Goal: Obtain resource: Obtain resource

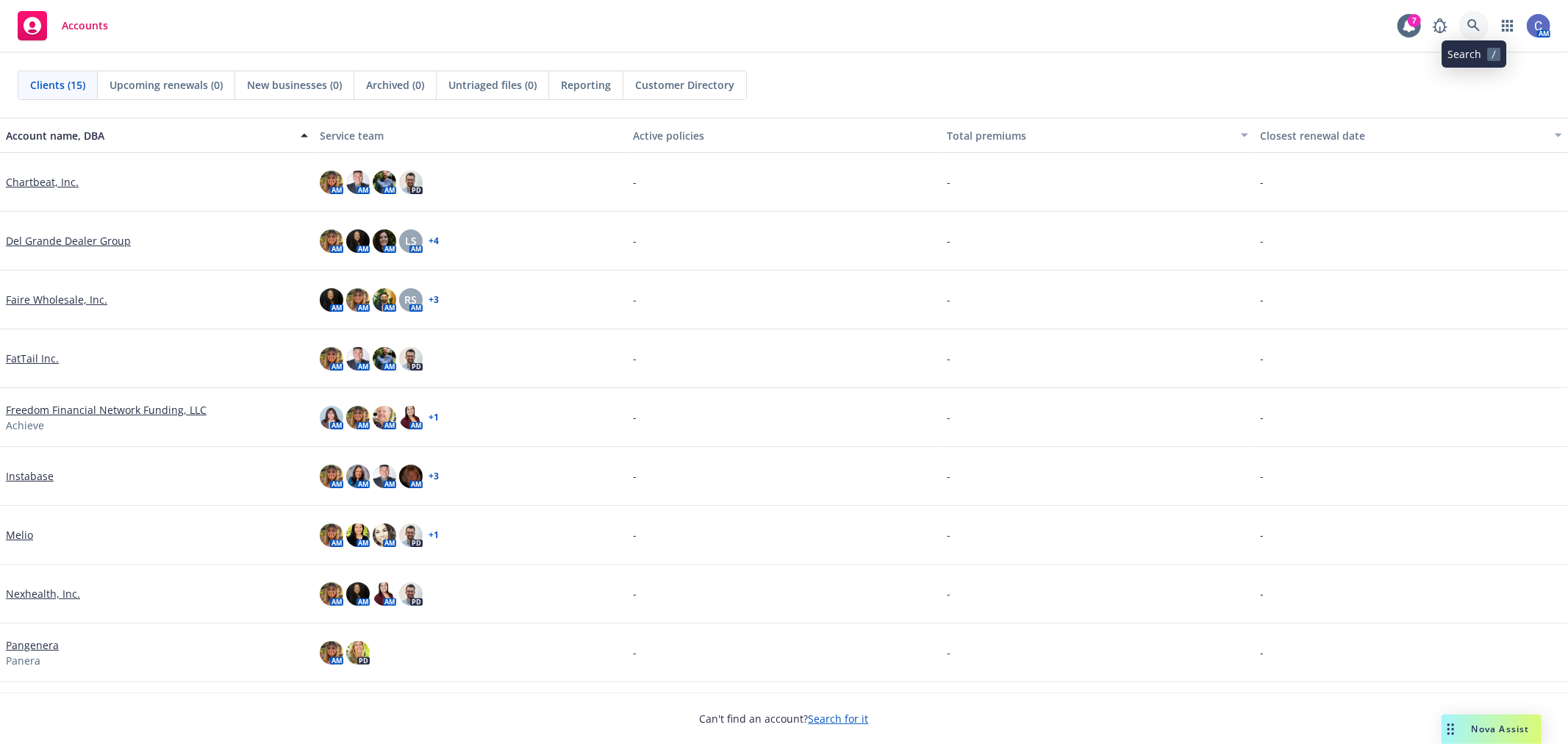
click at [1473, 22] on icon at bounding box center [1474, 25] width 13 height 13
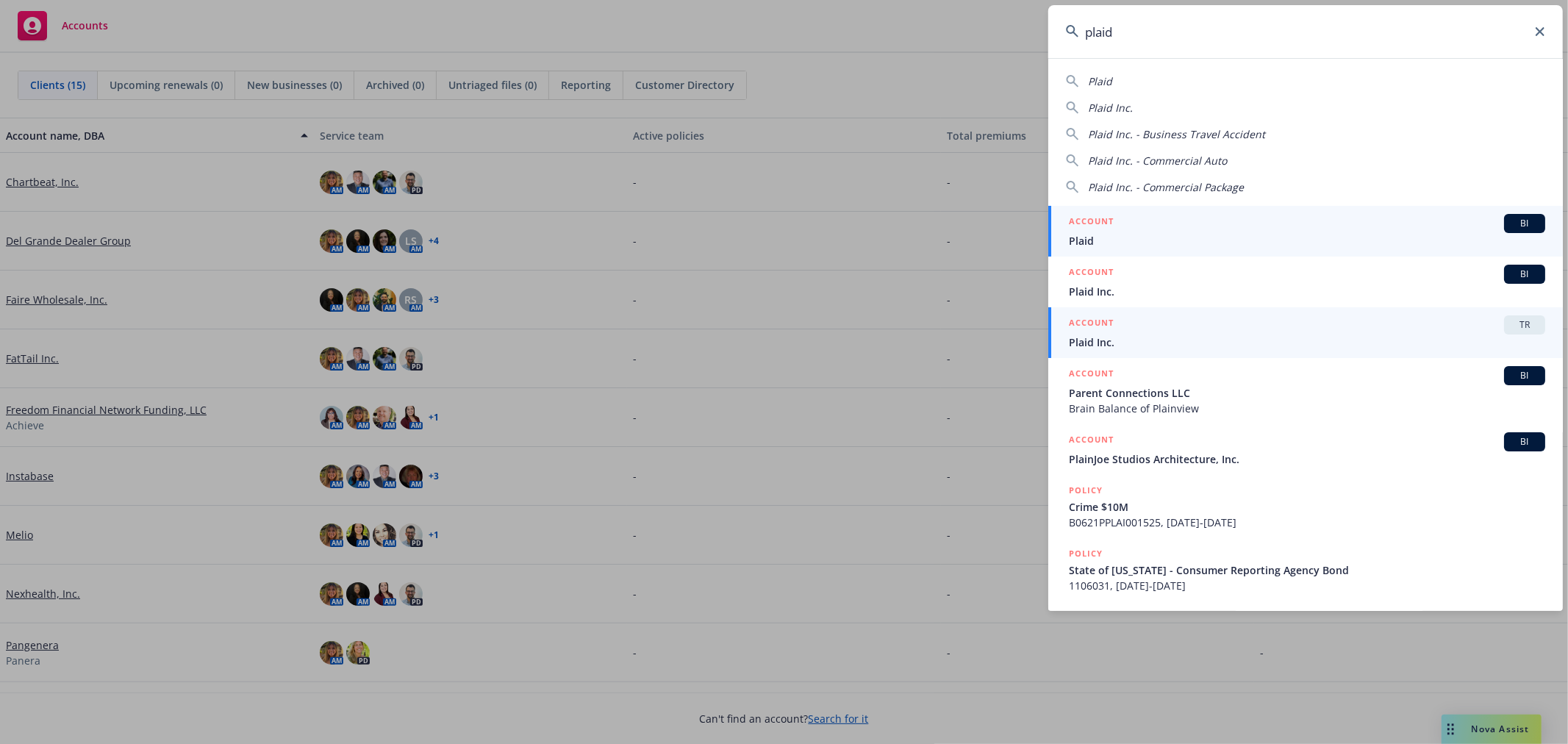
type input "plaid"
click at [1345, 314] on link "ACCOUNT TR Plaid Inc." at bounding box center [1305, 332] width 515 height 51
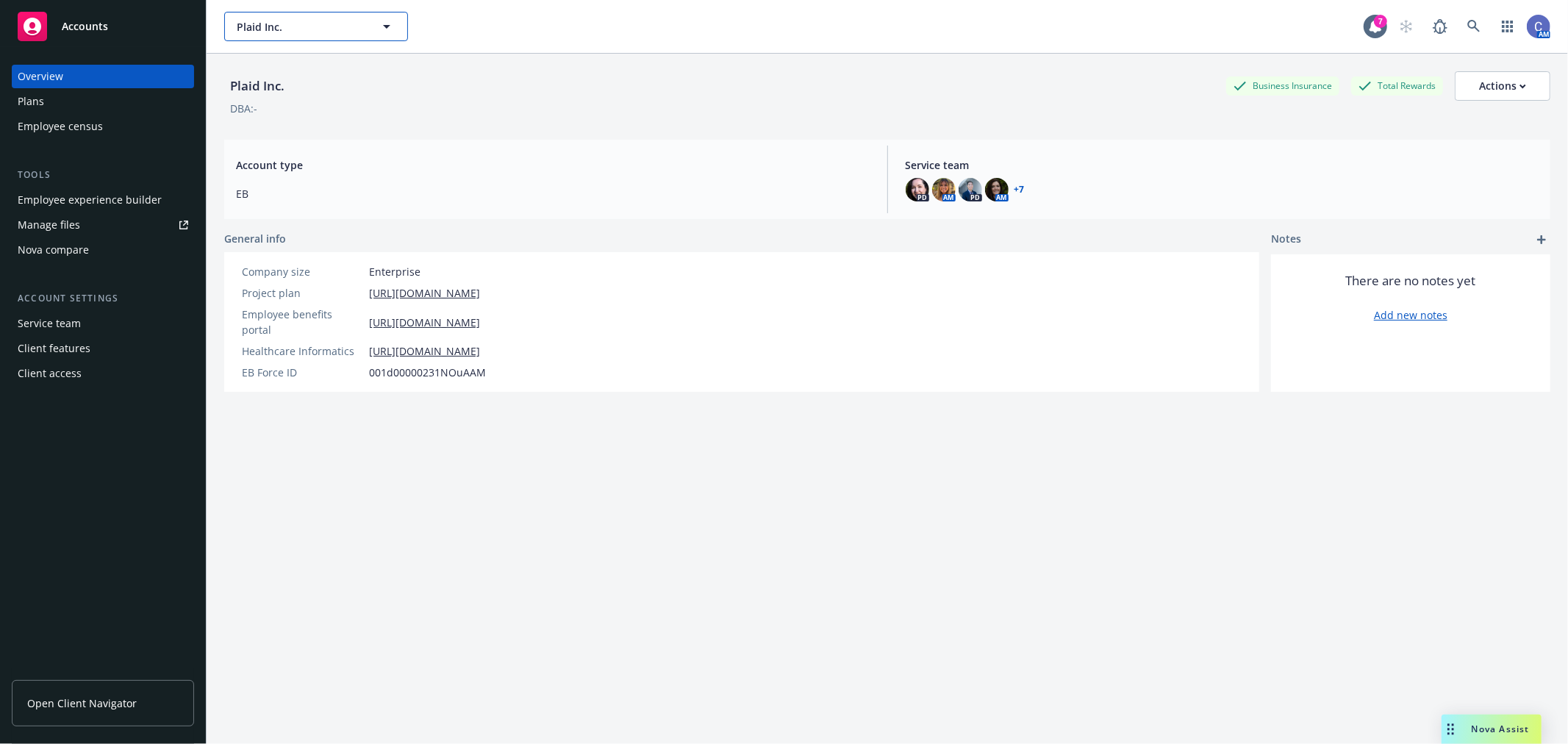
click at [343, 33] on span "Plaid Inc." at bounding box center [300, 26] width 127 height 15
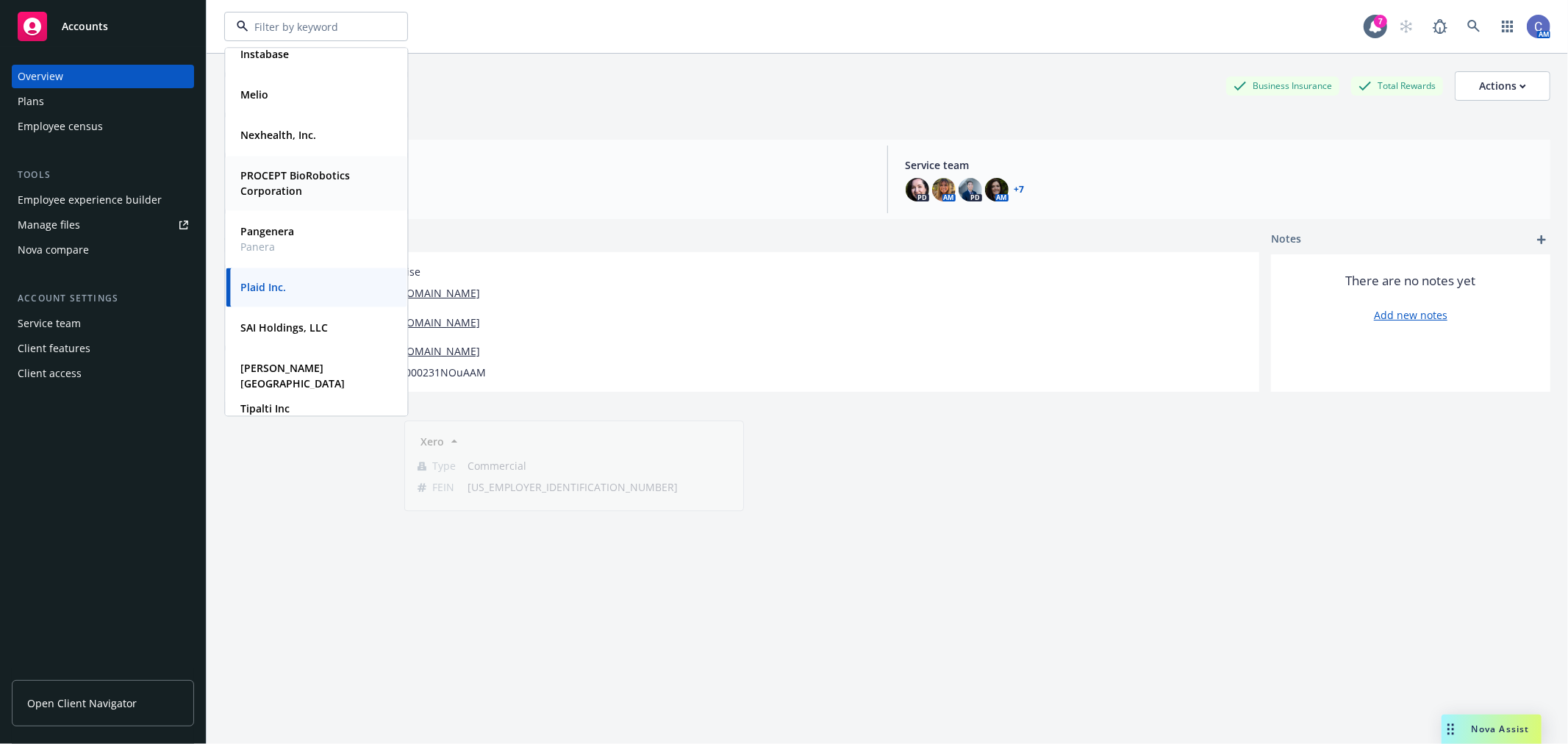
scroll to position [218, 0]
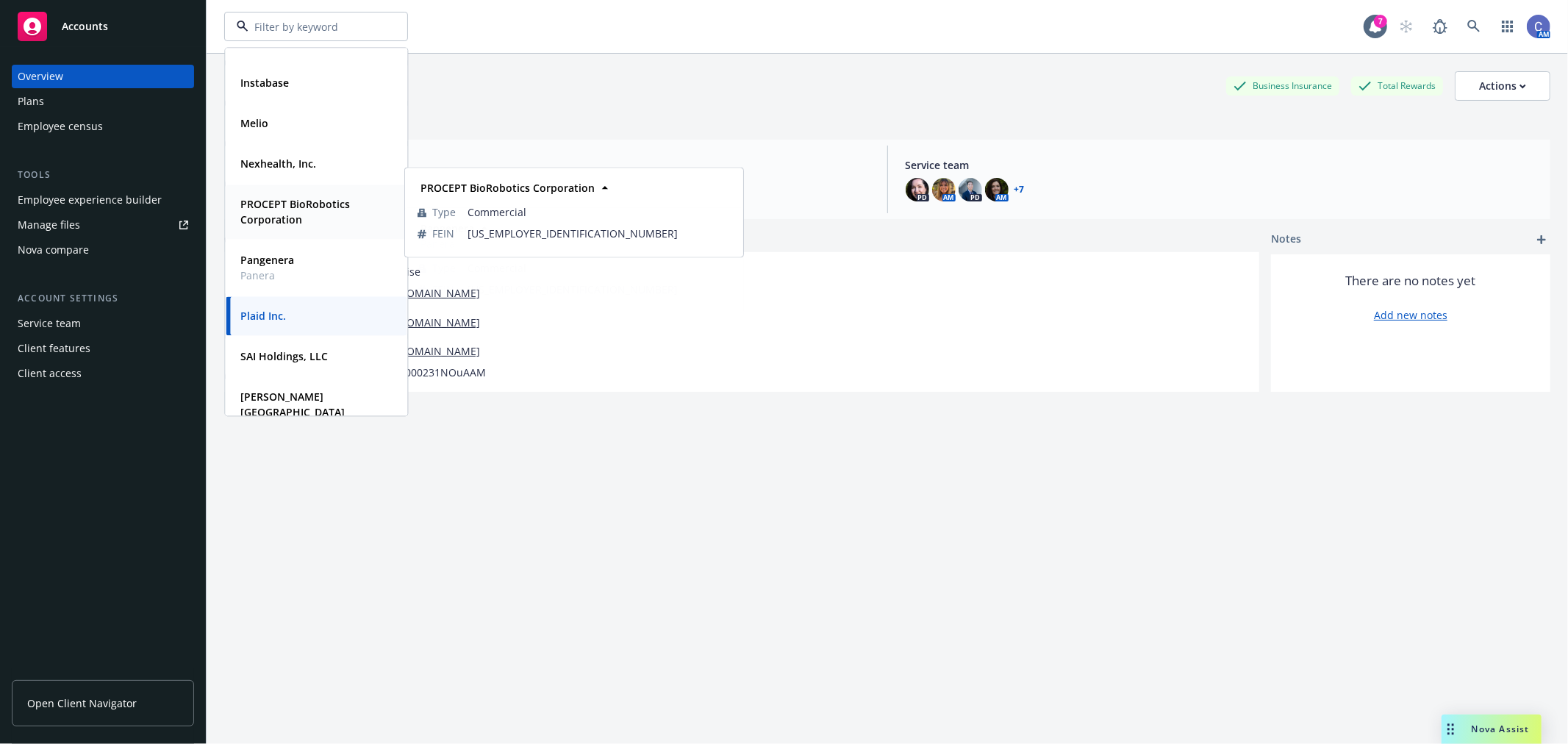
click at [285, 218] on strong "PROCEPT BioRobotics Corporation" at bounding box center [295, 212] width 109 height 29
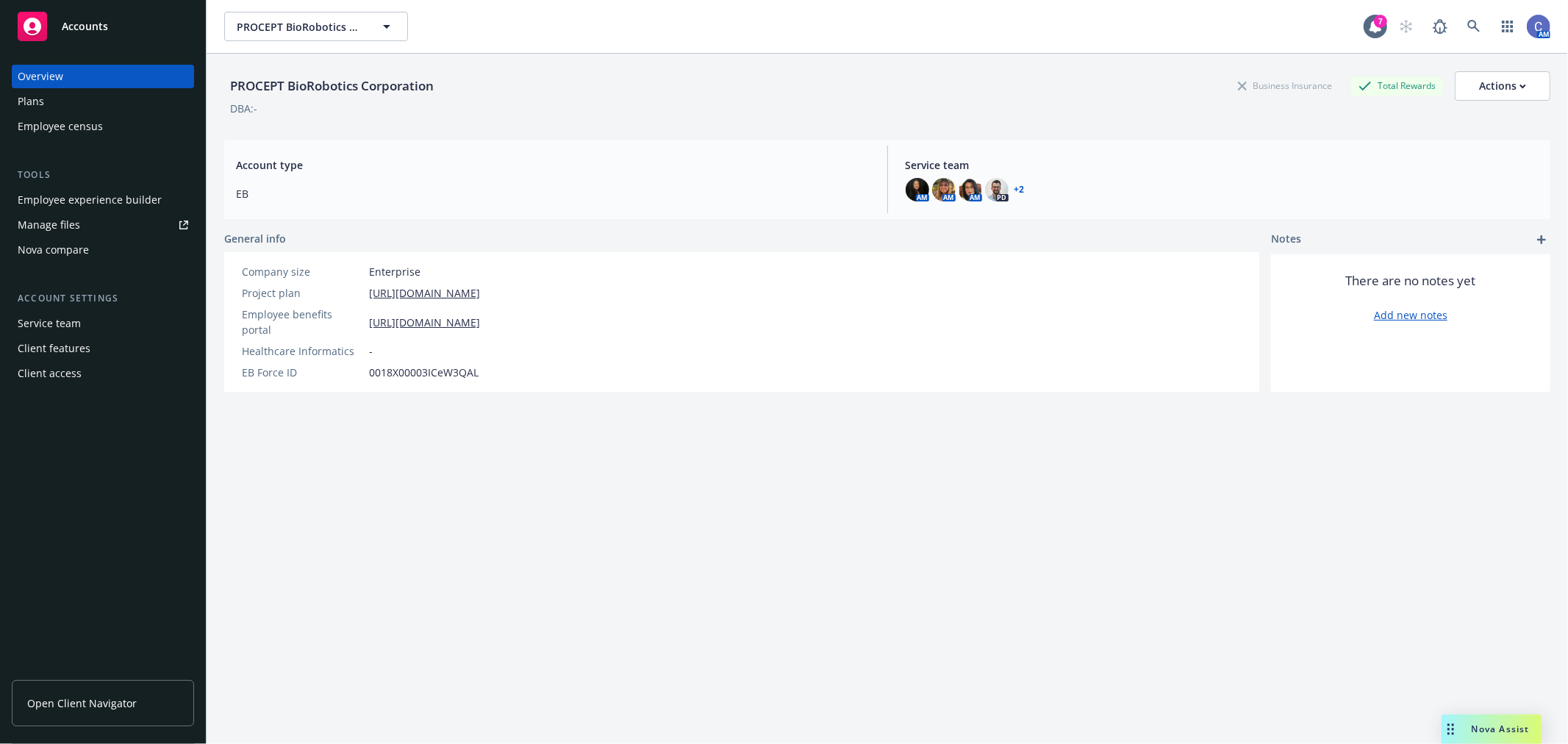
drag, startPoint x: 38, startPoint y: 105, endPoint x: 169, endPoint y: 160, distance: 142.1
click at [38, 105] on div "Plans" at bounding box center [31, 101] width 26 height 23
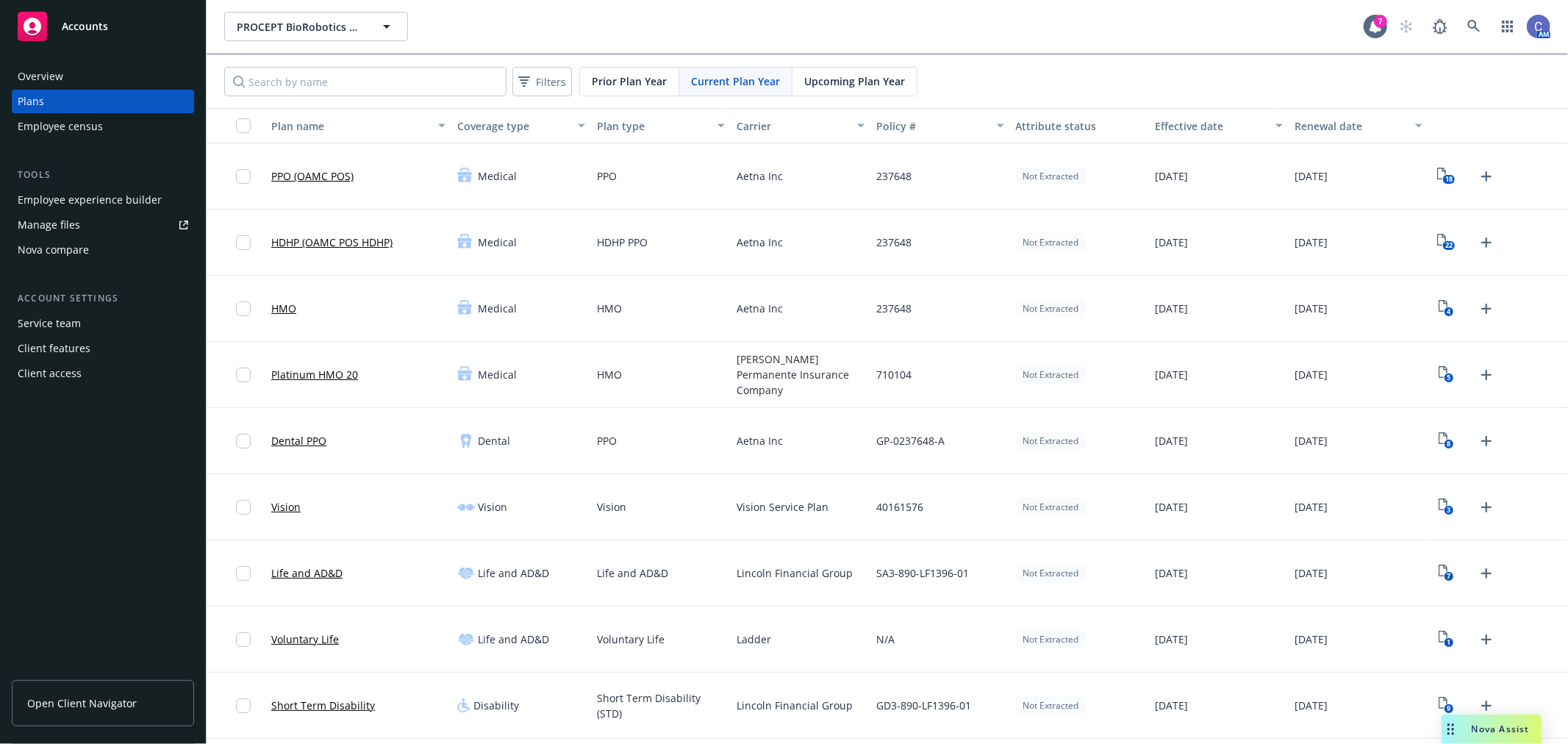
click at [820, 74] on span "Upcoming Plan Year" at bounding box center [855, 81] width 101 height 15
click at [416, 85] on input "Search by name" at bounding box center [366, 80] width 283 height 29
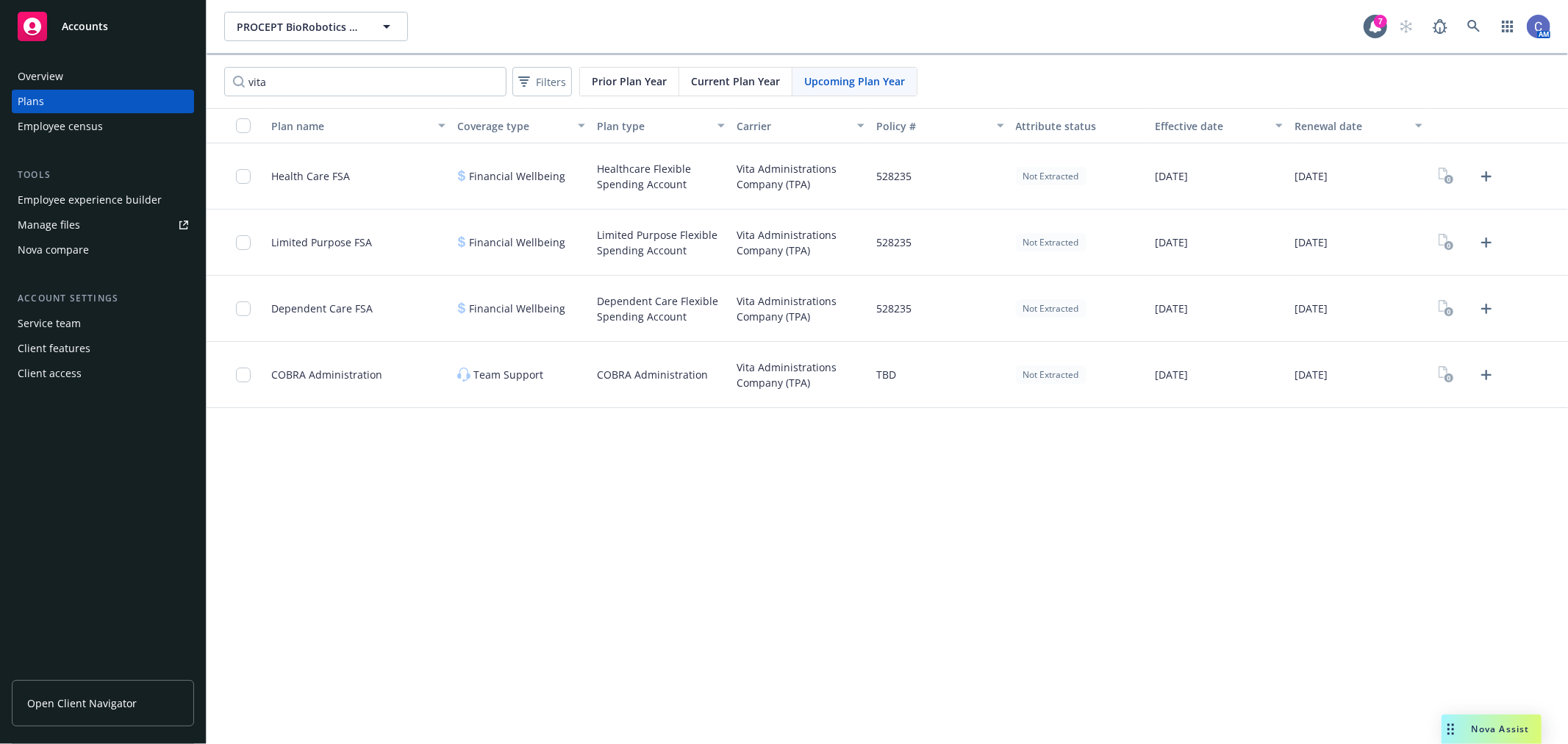
click at [663, 722] on div "PROCEPT BioRobotics Corporation PROCEPT BioRobotics Corporation 7 AM vita Filte…" at bounding box center [887, 372] width 1361 height 744
click at [428, 80] on input "vita" at bounding box center [366, 80] width 283 height 29
drag, startPoint x: 253, startPoint y: 68, endPoint x: 215, endPoint y: 61, distance: 38.6
click at [215, 61] on div "vita Filters Prior Plan Year Current Plan Year Upcoming Plan Year" at bounding box center [887, 81] width 1361 height 53
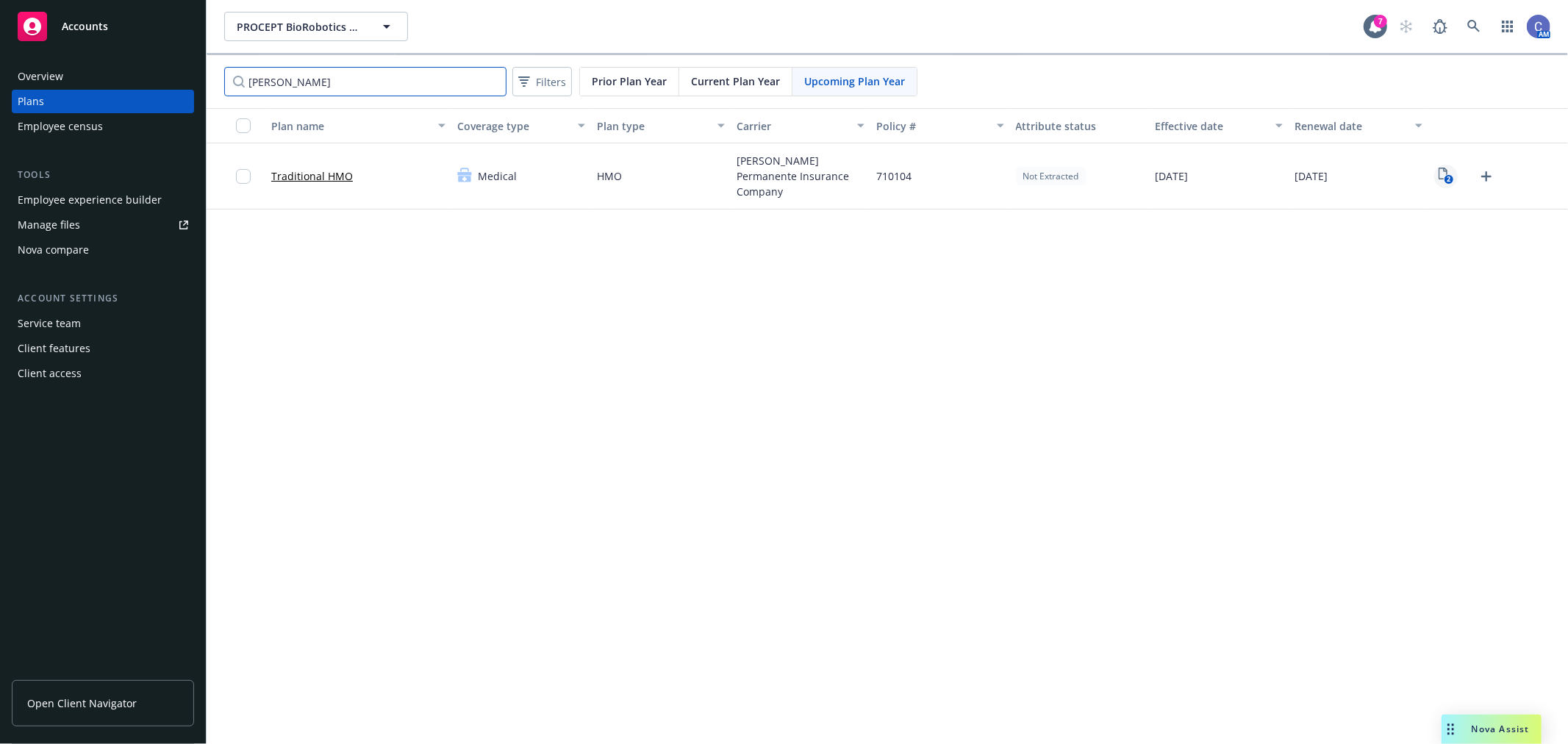
type input "kaiser"
click at [1449, 180] on text "2" at bounding box center [1448, 180] width 4 height 9
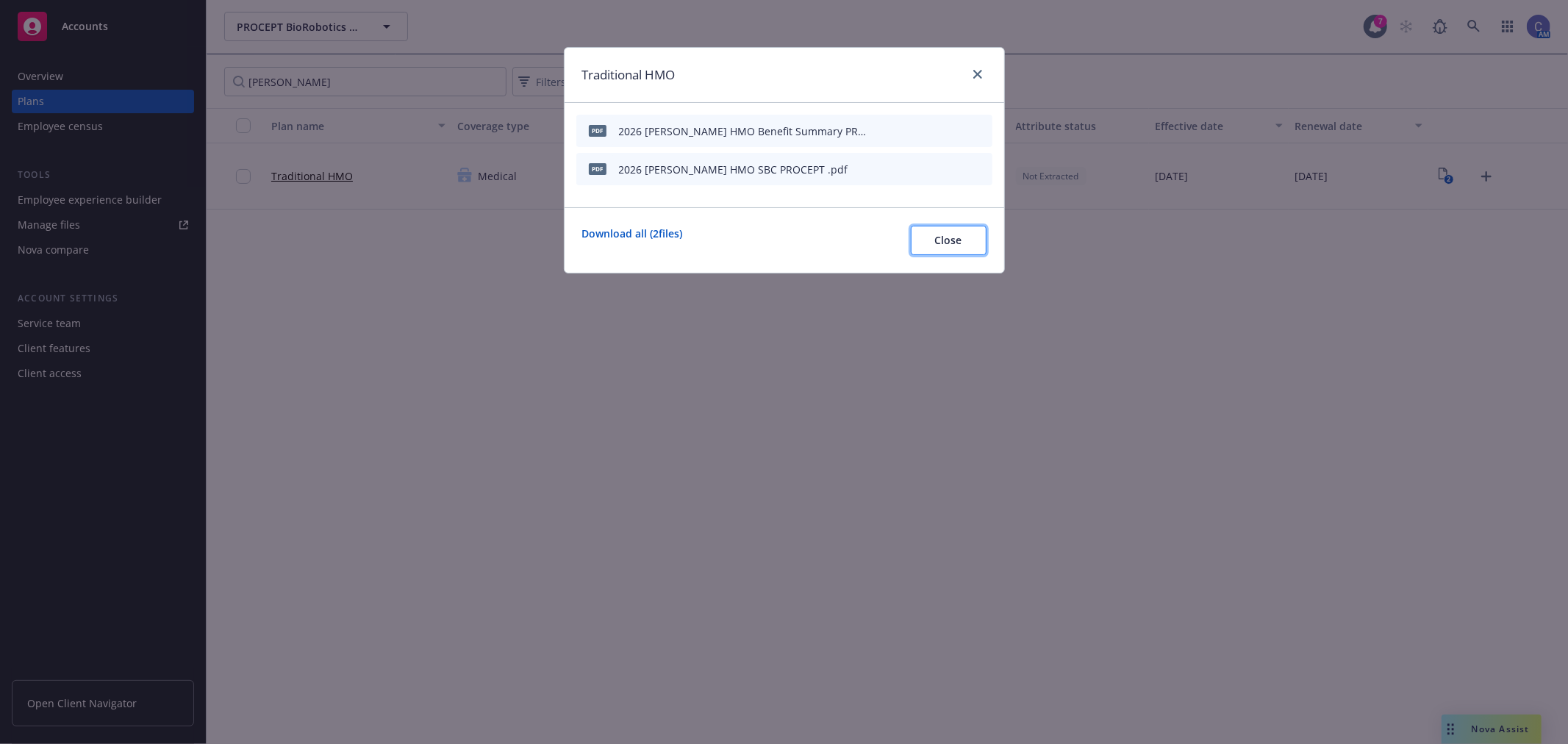
click at [965, 252] on button "Close" at bounding box center [948, 240] width 76 height 29
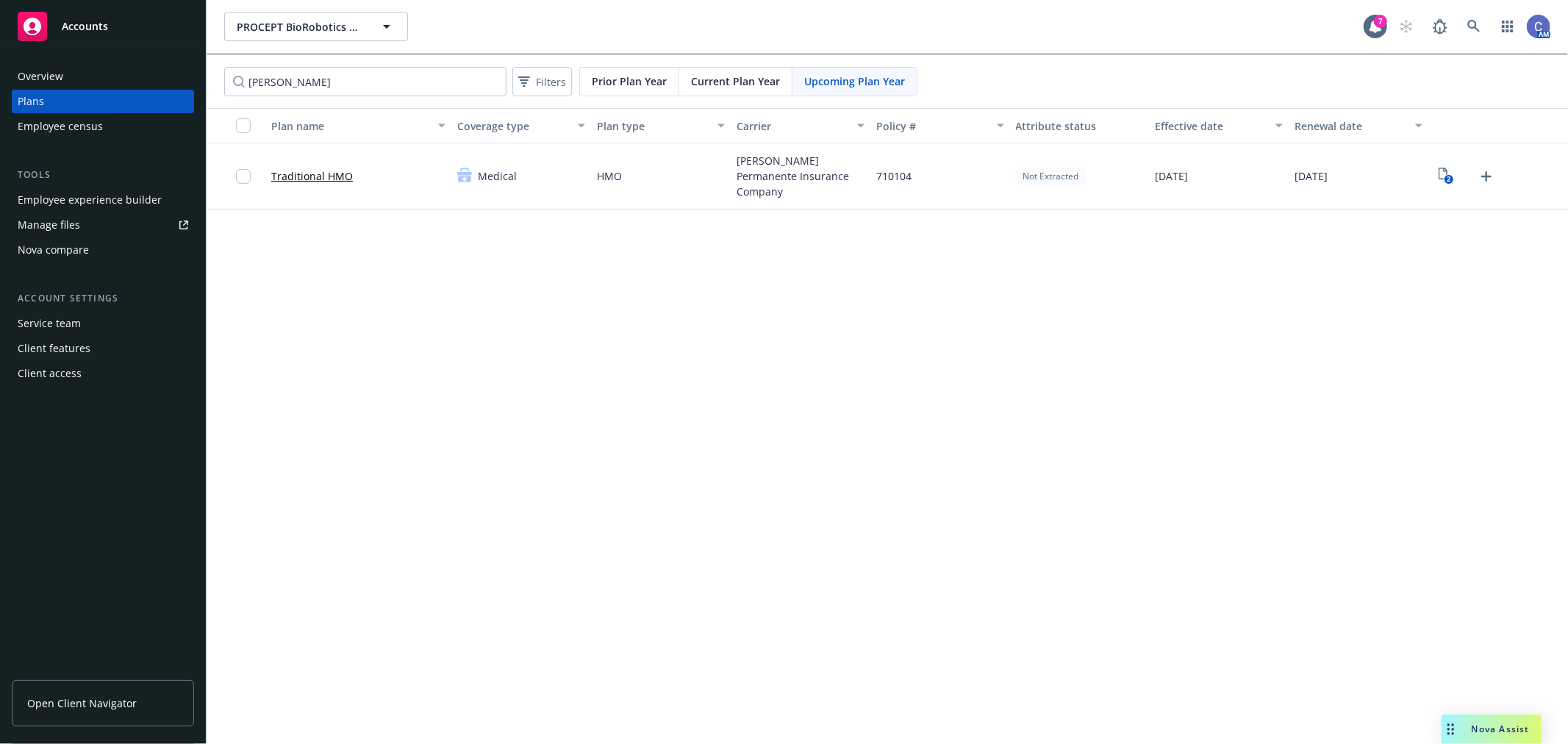
click at [130, 693] on link "Open Client Navigator" at bounding box center [103, 703] width 182 height 46
click at [1445, 172] on icon "2" at bounding box center [1446, 176] width 15 height 17
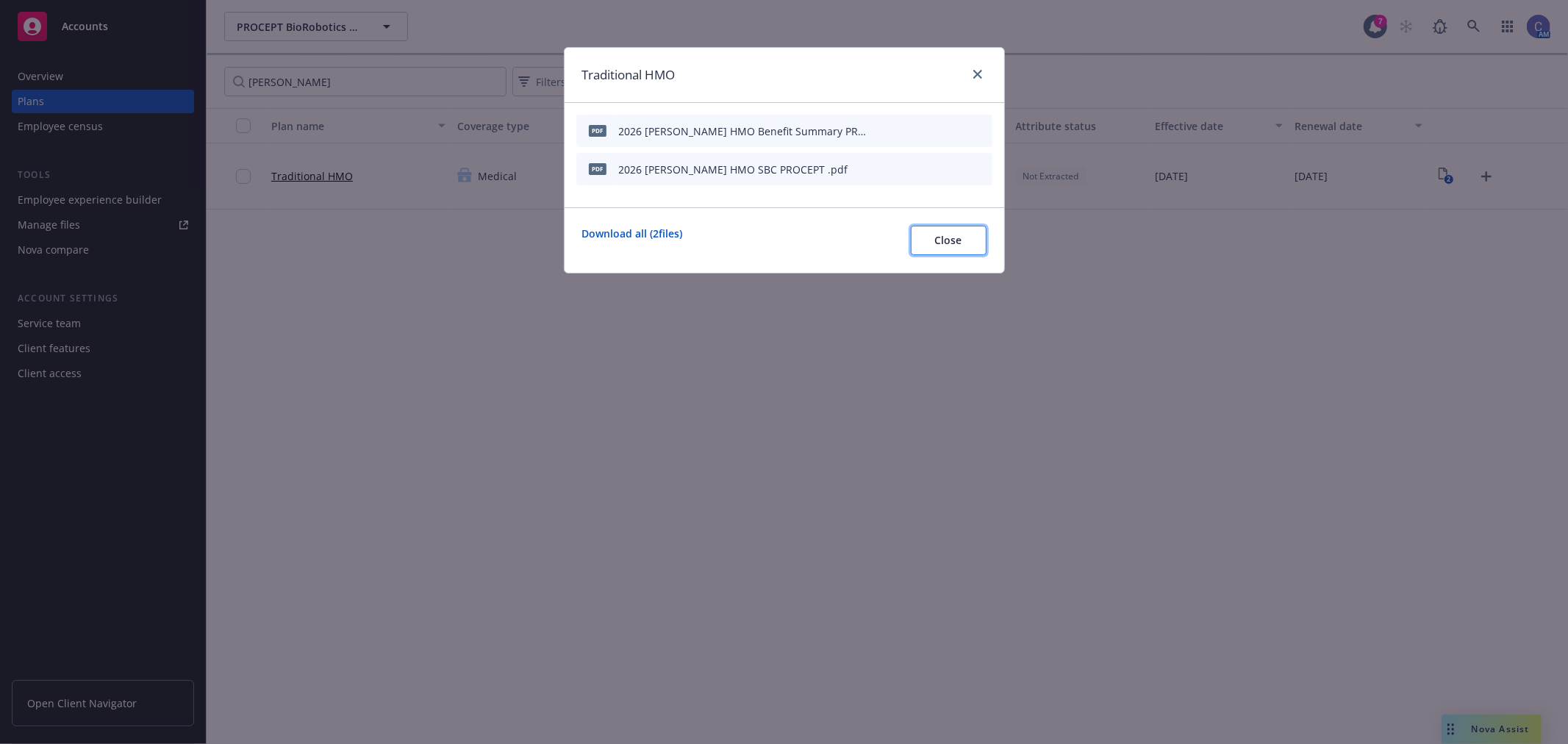
click at [955, 243] on span "Close" at bounding box center [948, 240] width 27 height 14
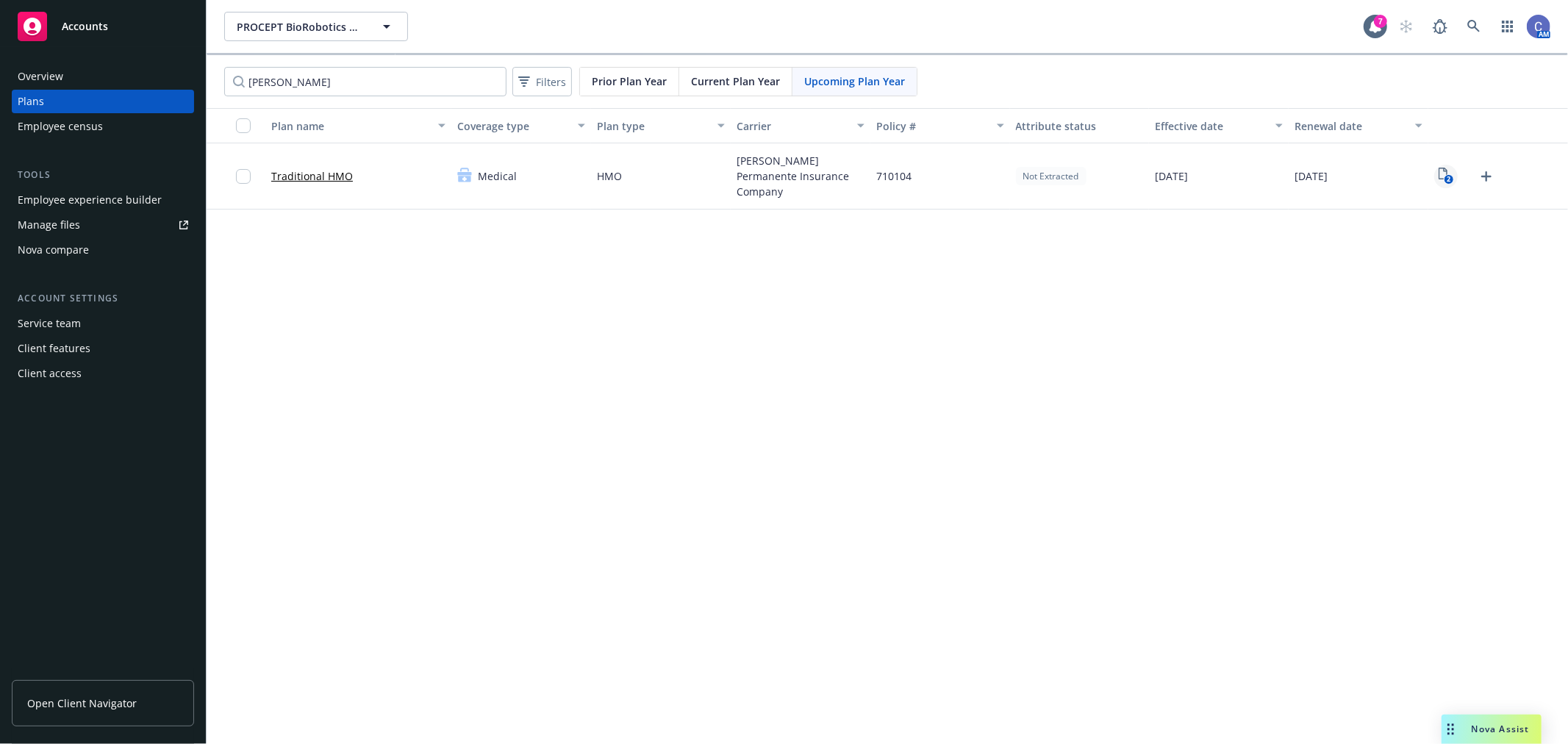
click at [1452, 173] on icon "2" at bounding box center [1446, 176] width 15 height 17
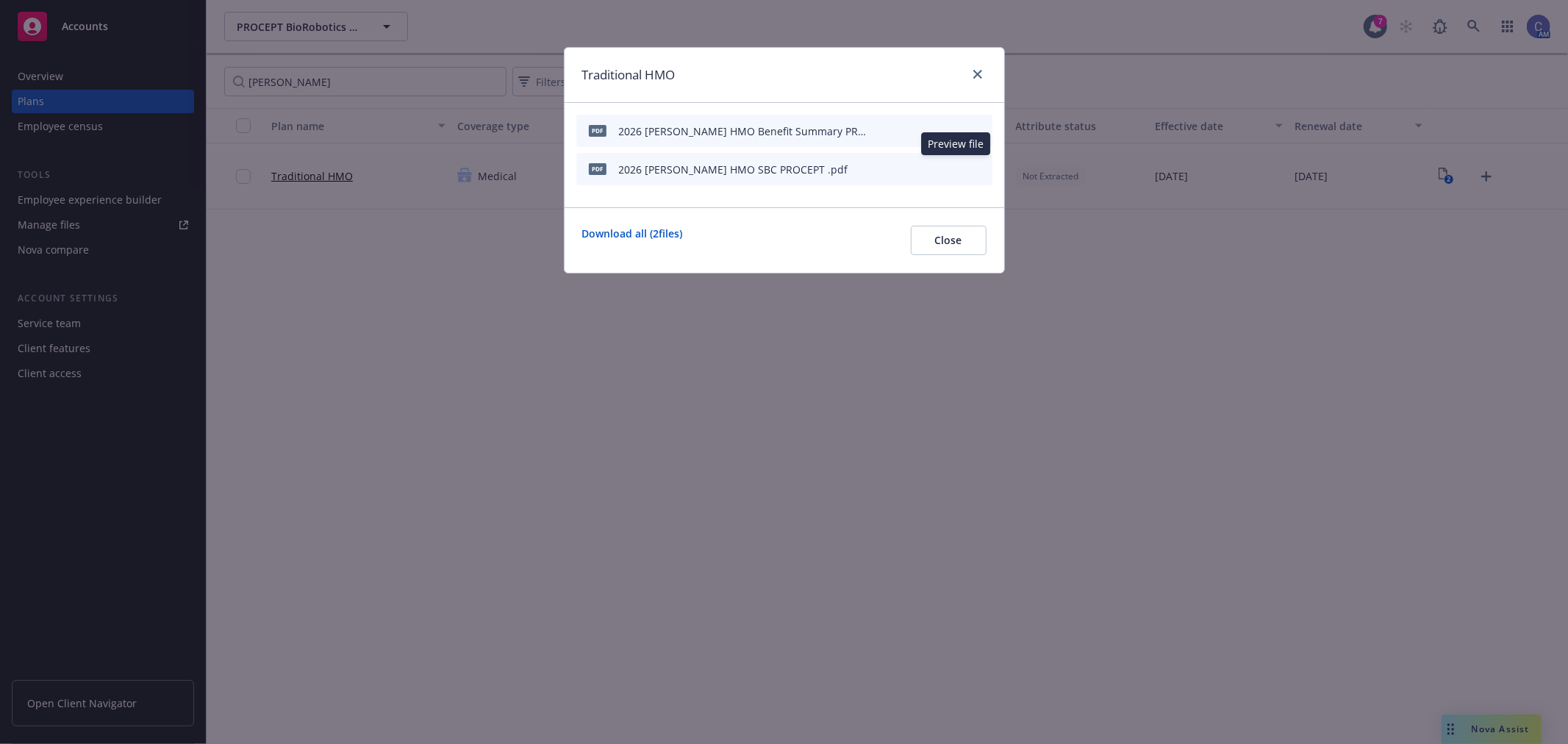
drag, startPoint x: 959, startPoint y: 166, endPoint x: 956, endPoint y: 203, distance: 37.1
click at [956, 203] on div "pdf 2026 Kaiser HMO Benefit Summary PROCEPT.pdf pdf 2026 Kaiser HMO SBC PROCEPT…" at bounding box center [784, 155] width 440 height 105
click at [955, 127] on icon "preview file" at bounding box center [955, 130] width 13 height 10
click at [946, 239] on span "Close" at bounding box center [948, 240] width 27 height 14
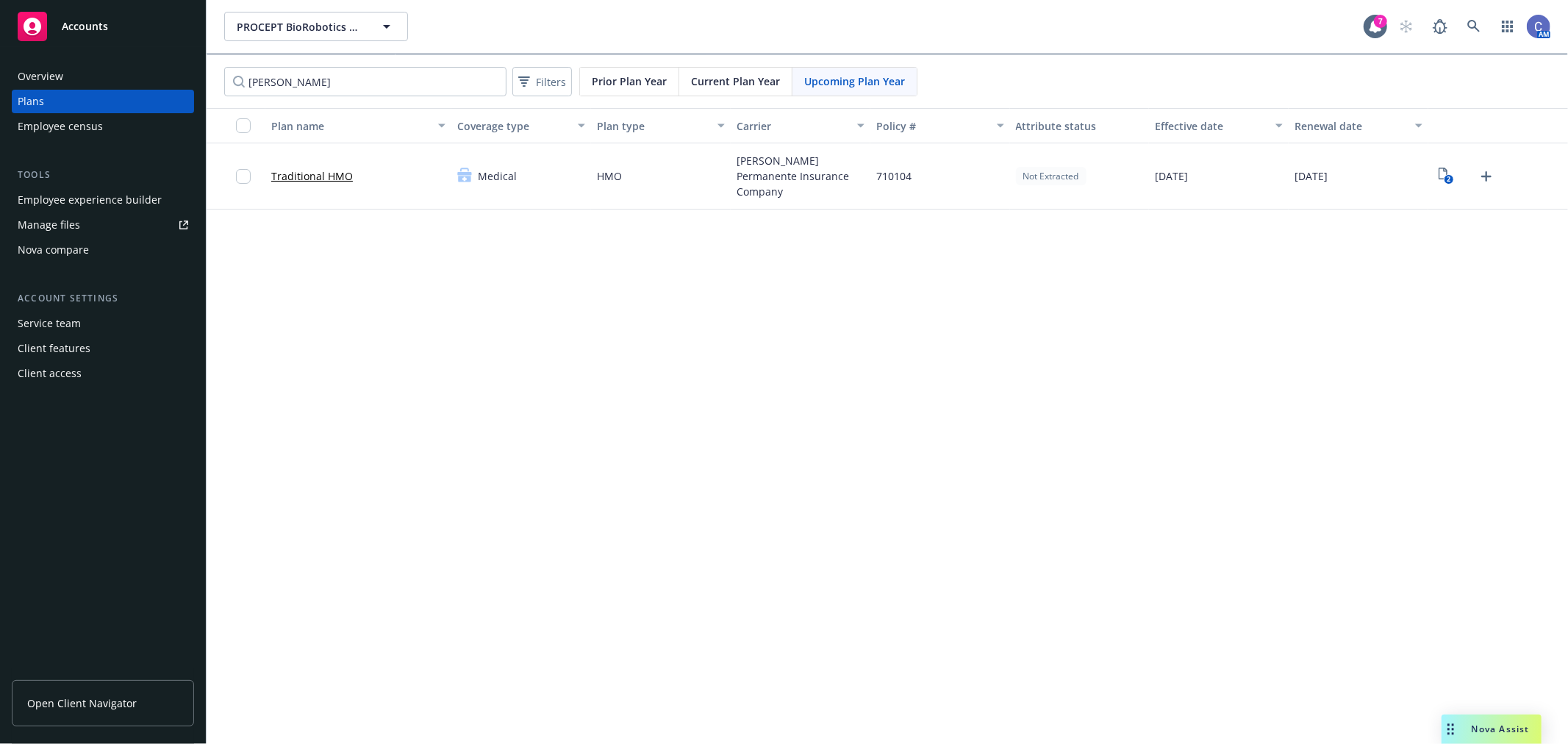
click at [748, 87] on span "Current Plan Year" at bounding box center [735, 81] width 89 height 15
click at [1443, 180] on icon "5" at bounding box center [1446, 176] width 15 height 17
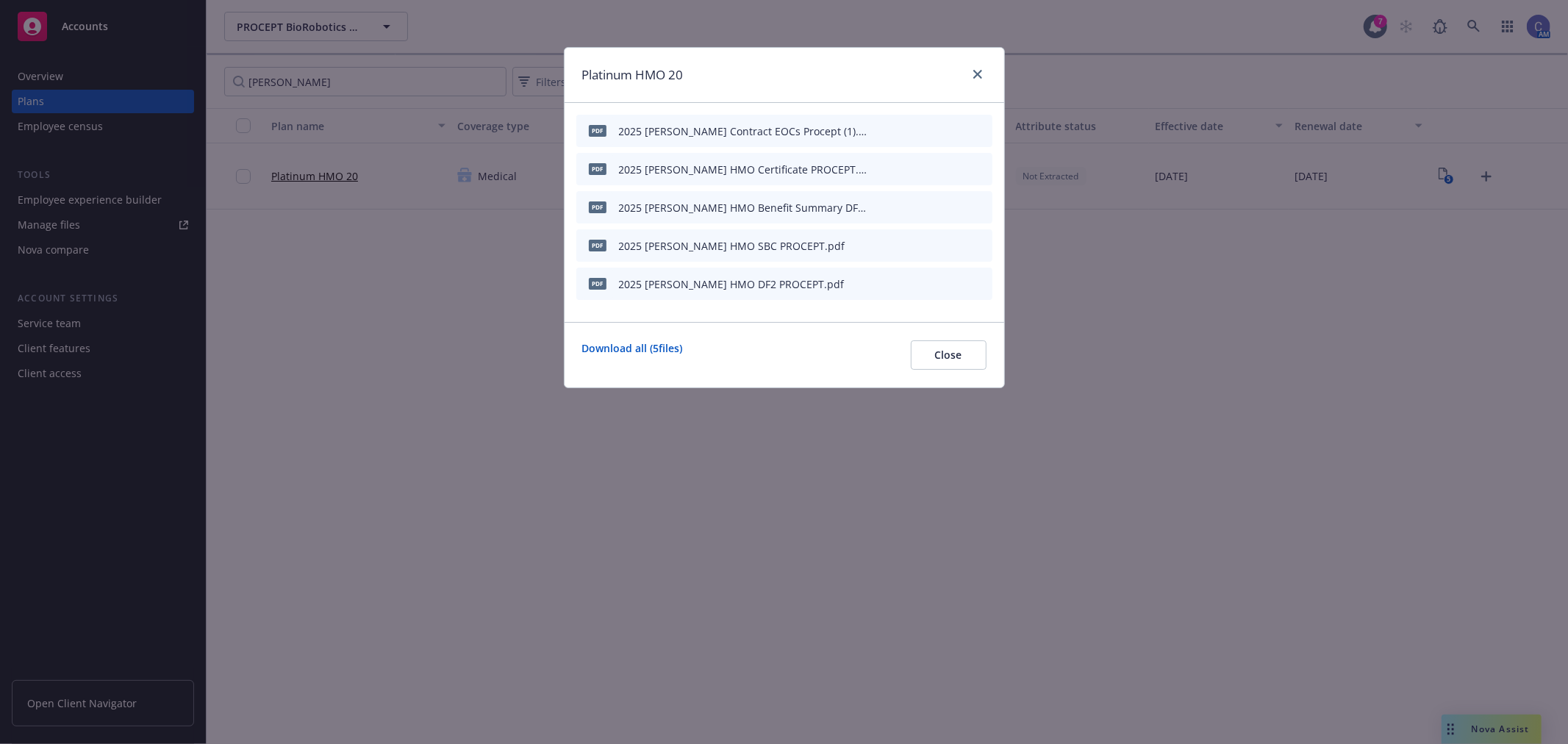
click at [954, 208] on icon "preview file" at bounding box center [955, 206] width 13 height 10
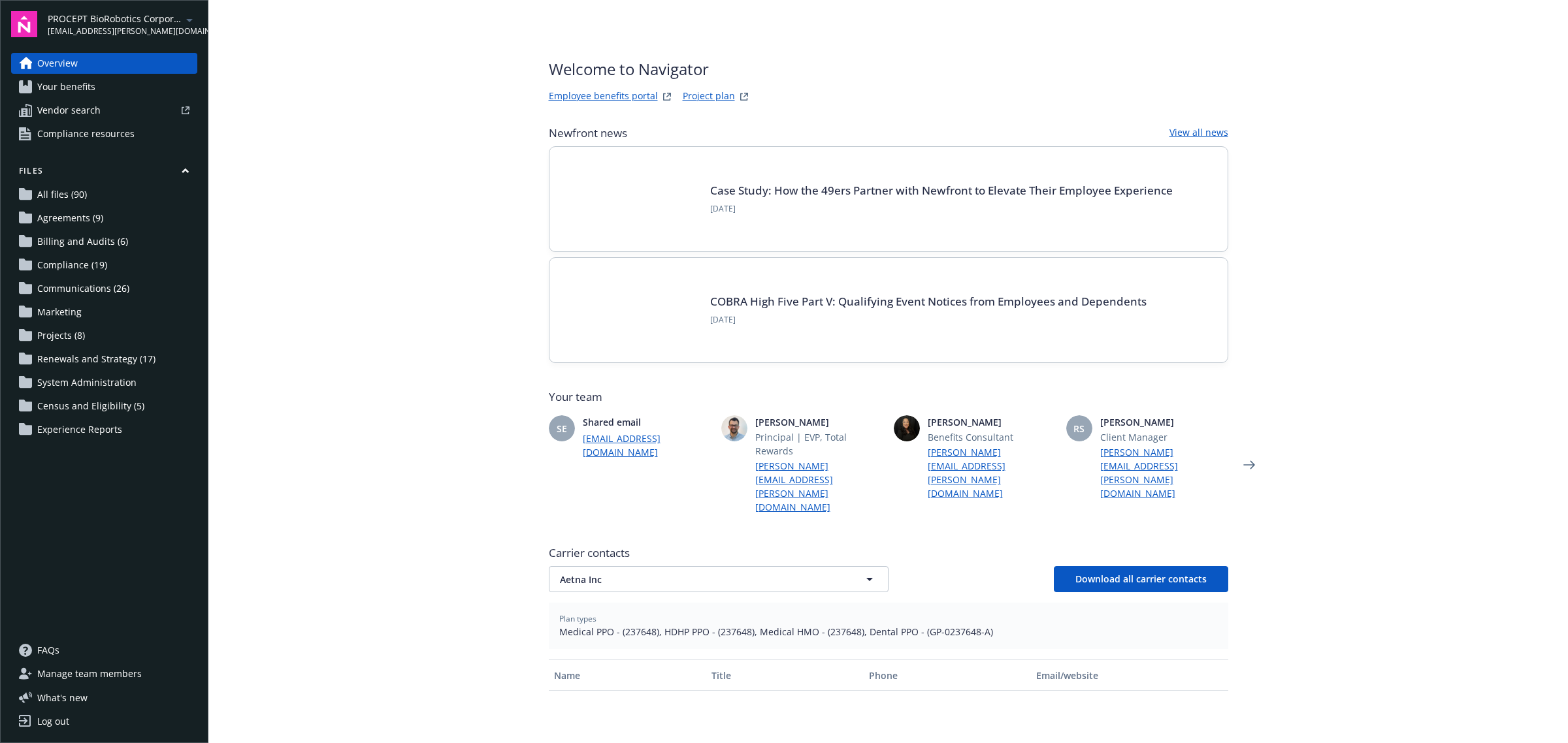
type input "Aetna Inc"
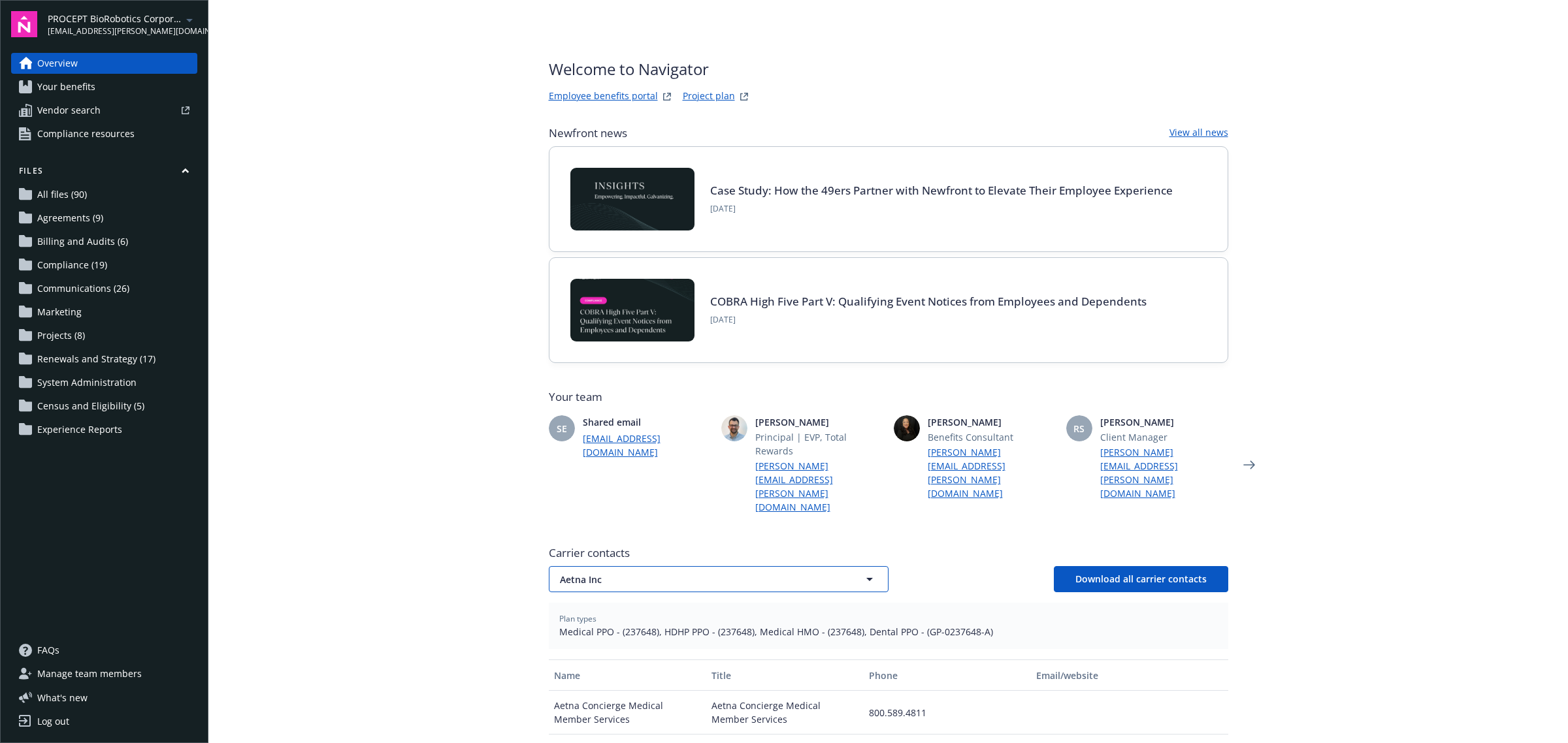
click at [795, 573] on span "Aetna Inc" at bounding box center [695, 579] width 272 height 13
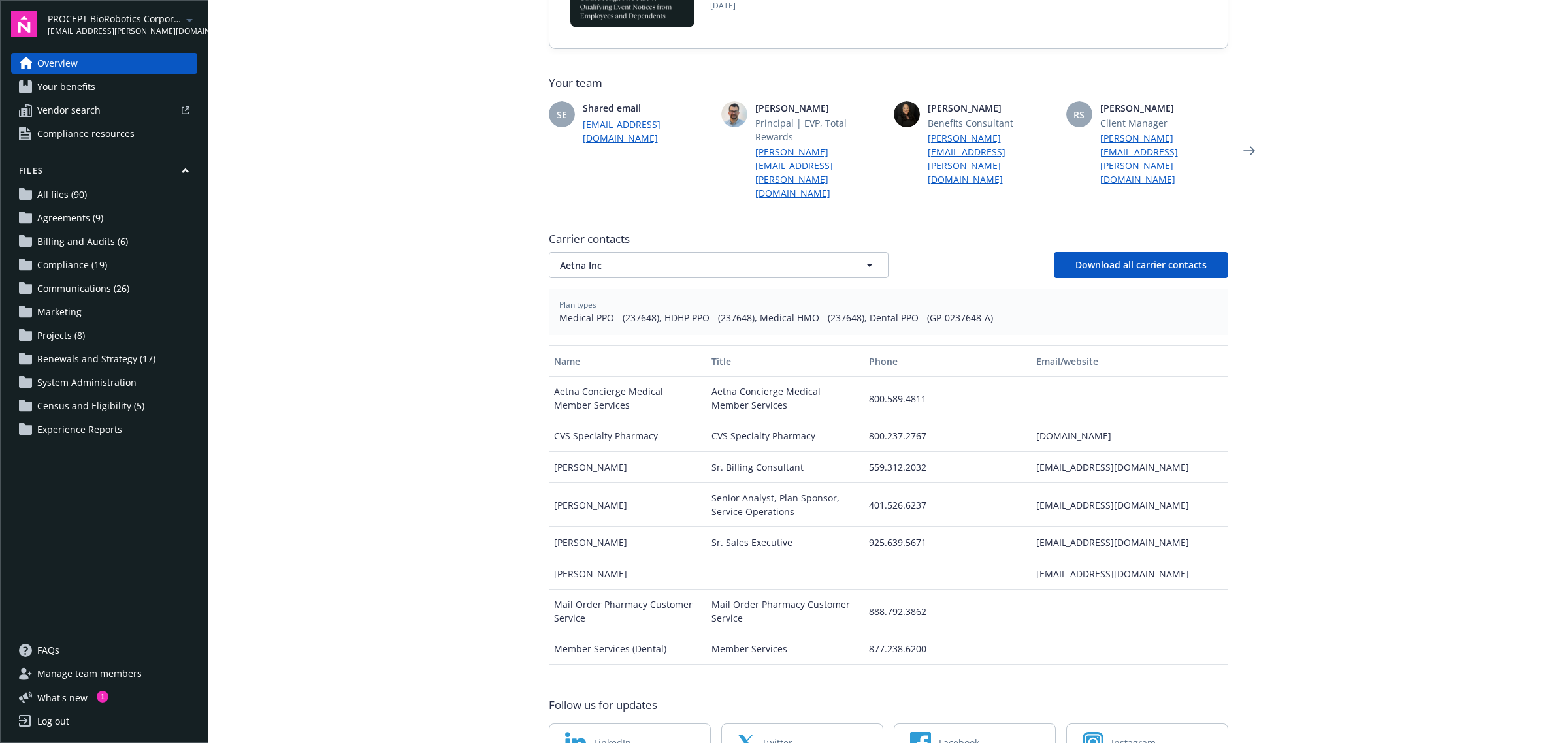
scroll to position [349, 0]
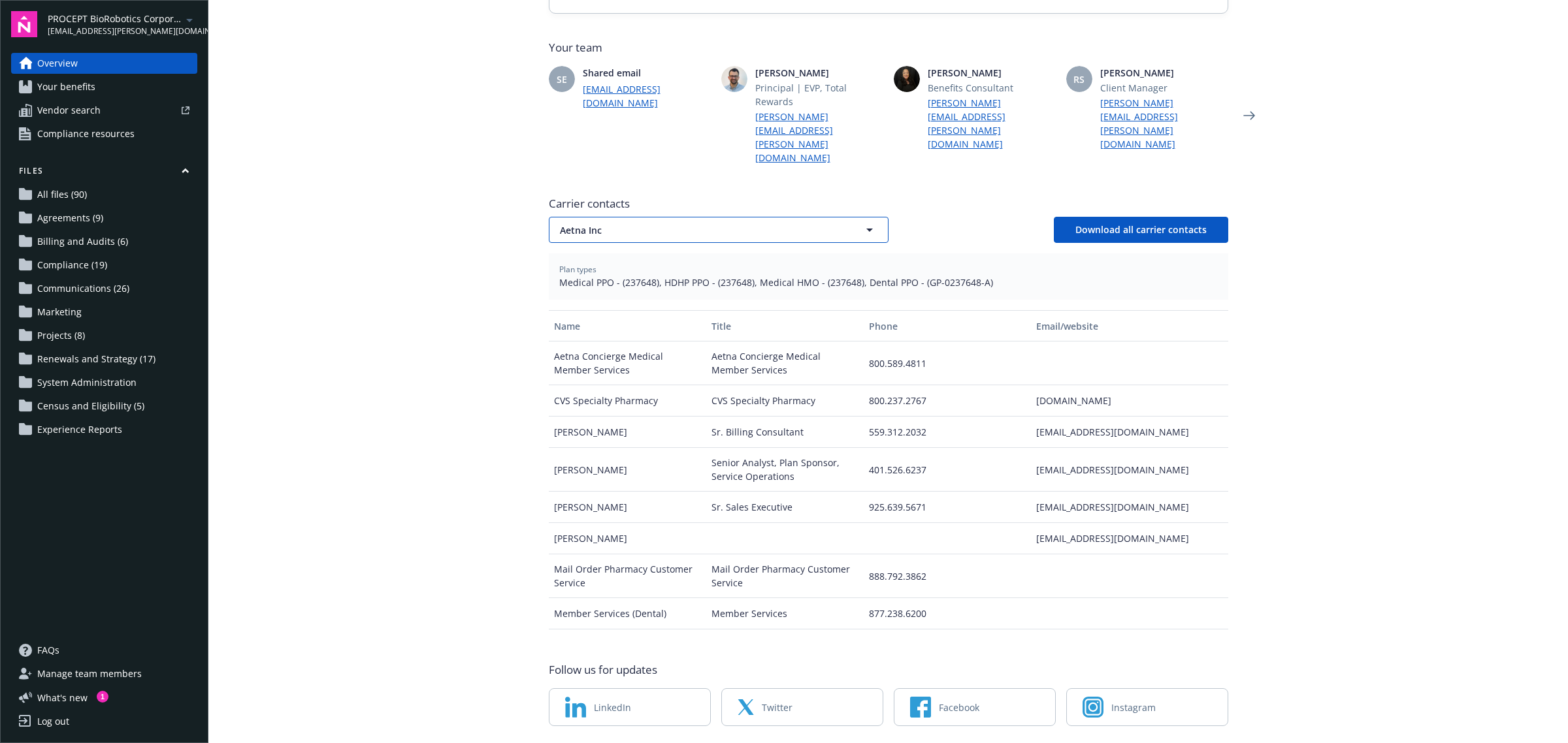
click at [681, 224] on span "Aetna Inc" at bounding box center [695, 230] width 272 height 13
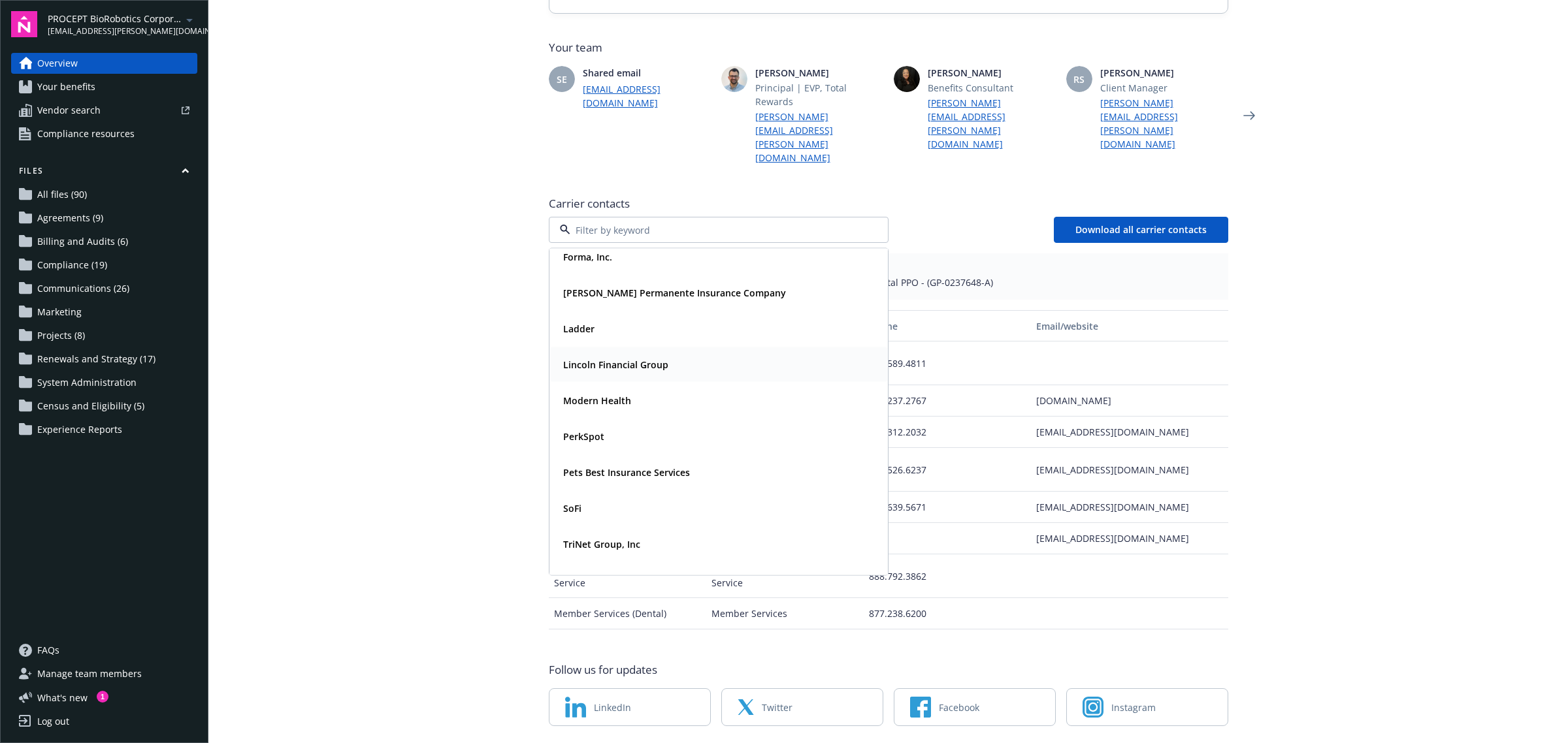
scroll to position [105, 0]
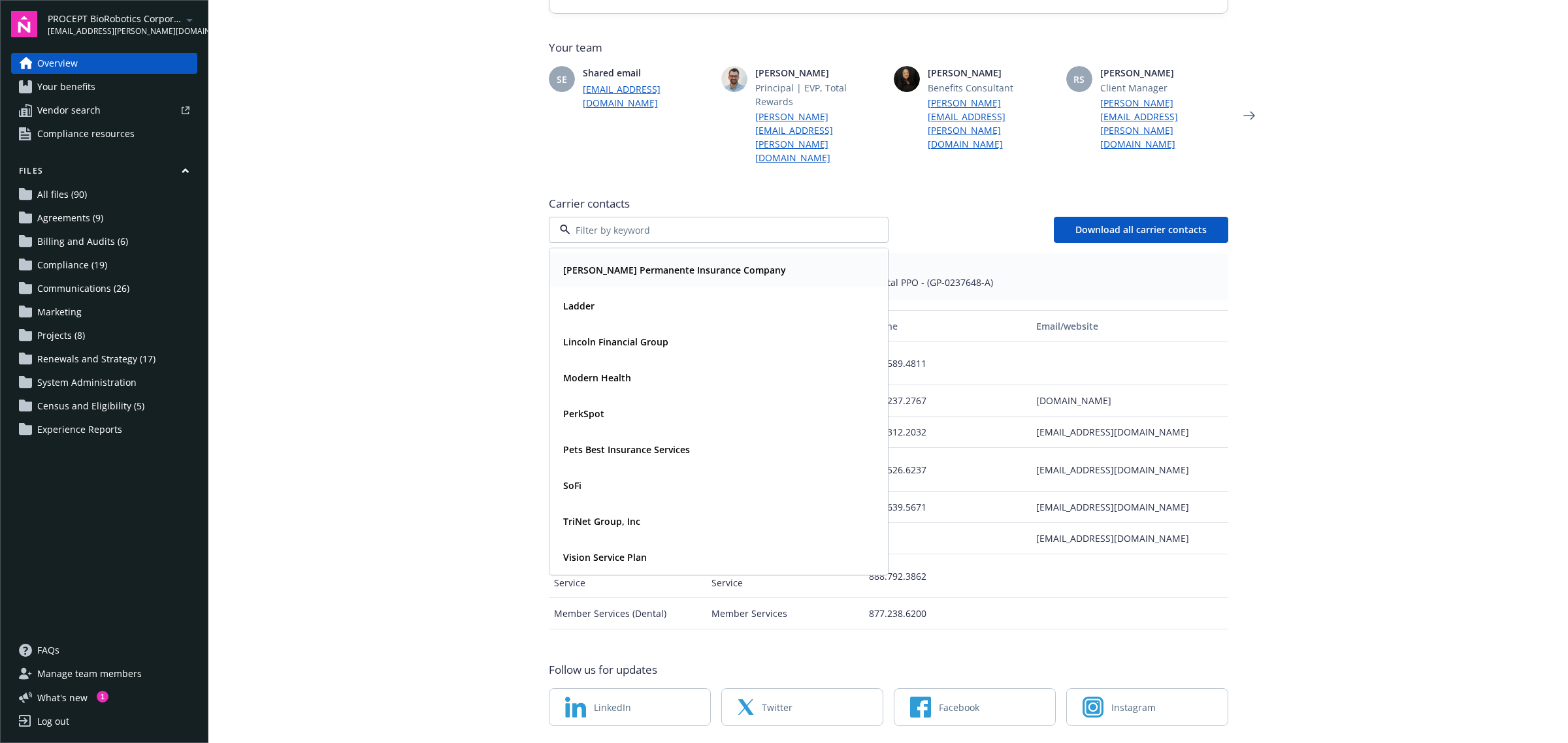
click at [639, 263] on strong "[PERSON_NAME] Permanente Insurance Company" at bounding box center [674, 269] width 223 height 12
